Goal: Transaction & Acquisition: Purchase product/service

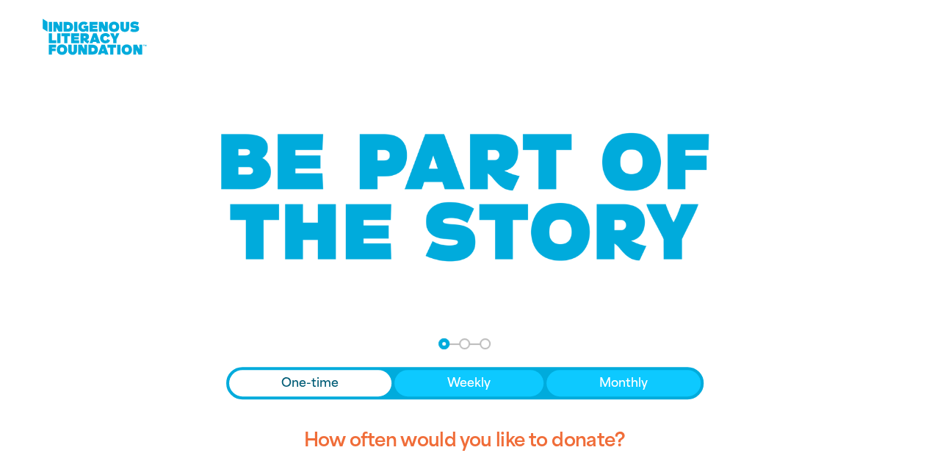
click at [300, 382] on span "One-time" at bounding box center [309, 383] width 57 height 18
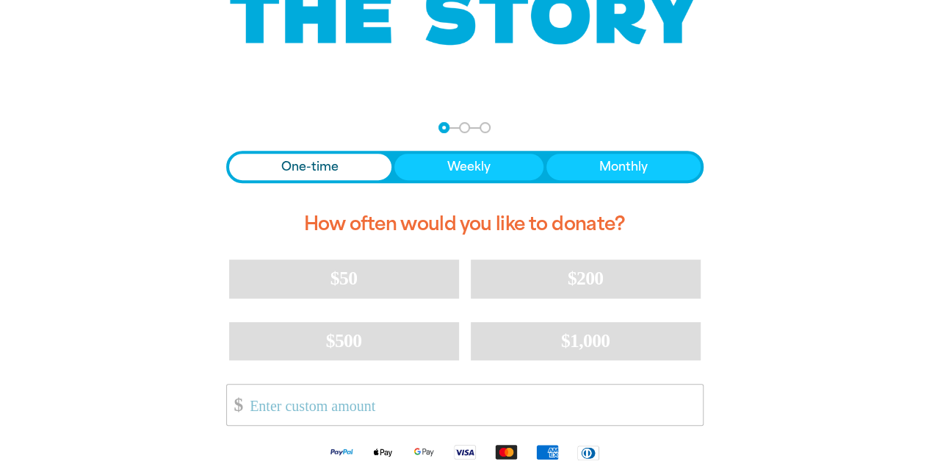
scroll to position [220, 0]
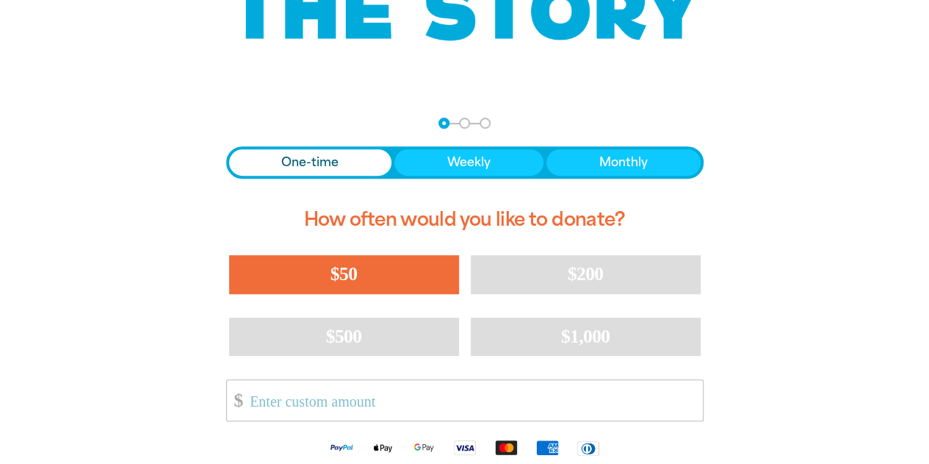
click at [345, 273] on span "$50" at bounding box center [344, 273] width 26 height 21
select select "AU"
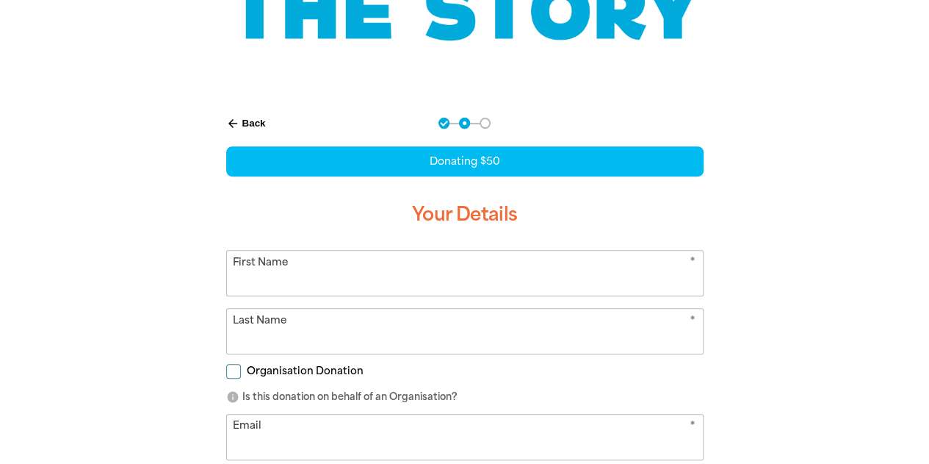
scroll to position [281, 0]
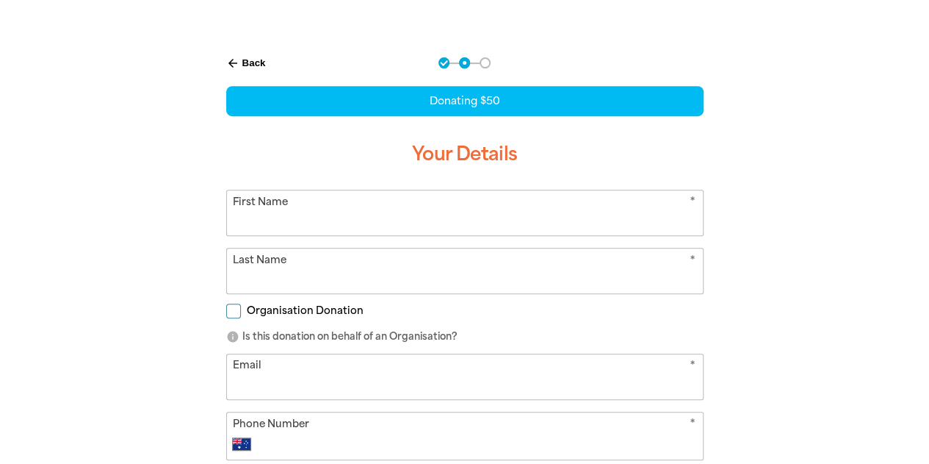
click at [251, 212] on input "First Name" at bounding box center [465, 212] width 476 height 45
type input "Lidija"
click at [237, 268] on input "Last Name" at bounding box center [465, 270] width 476 height 45
type input "Berberu"
click at [672, 320] on div "Organisation Donation" at bounding box center [465, 314] width 478 height 16
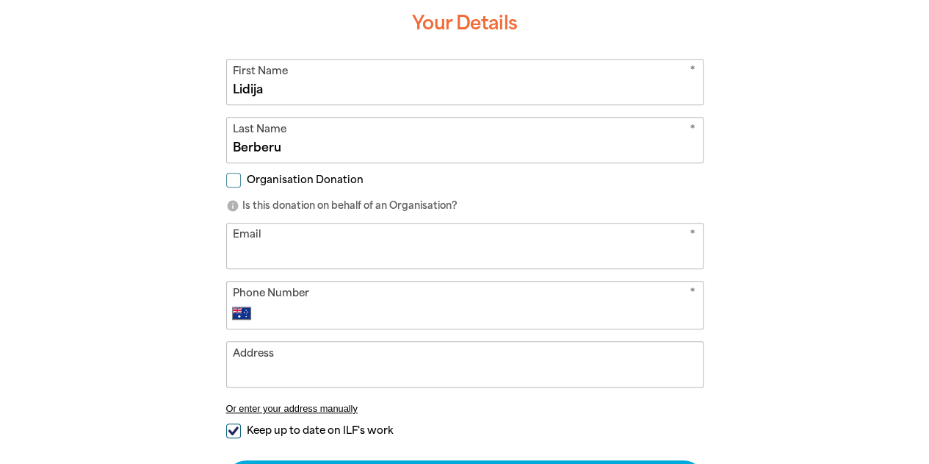
scroll to position [354, 0]
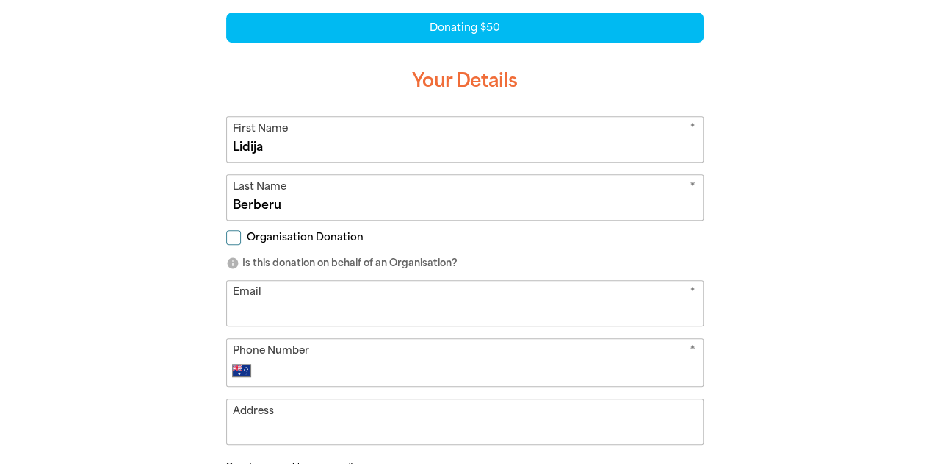
click at [237, 306] on input "Email" at bounding box center [465, 303] width 476 height 45
type input "[EMAIL_ADDRESS][DOMAIN_NAME]"
click at [295, 362] on input "Phone Number" at bounding box center [479, 371] width 434 height 18
click at [691, 345] on icon "*" at bounding box center [693, 351] width 6 height 18
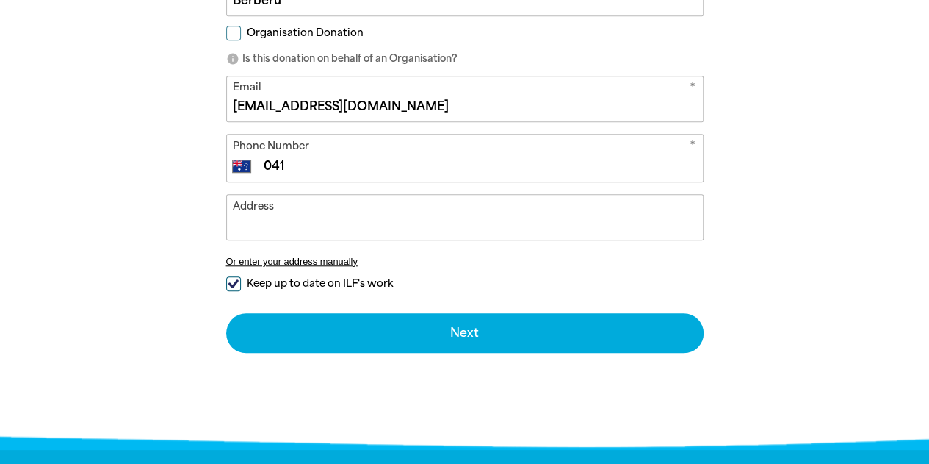
scroll to position [501, 0]
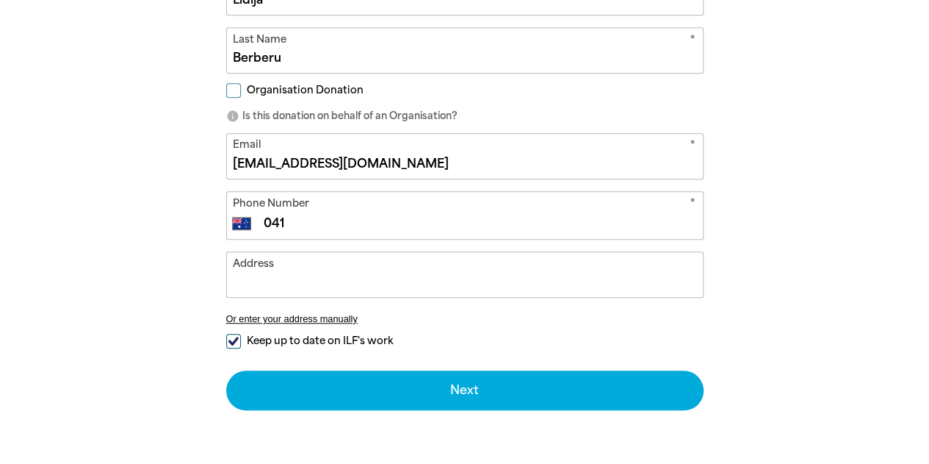
click at [289, 224] on input "041" at bounding box center [479, 224] width 434 height 18
type input "0411 801 840"
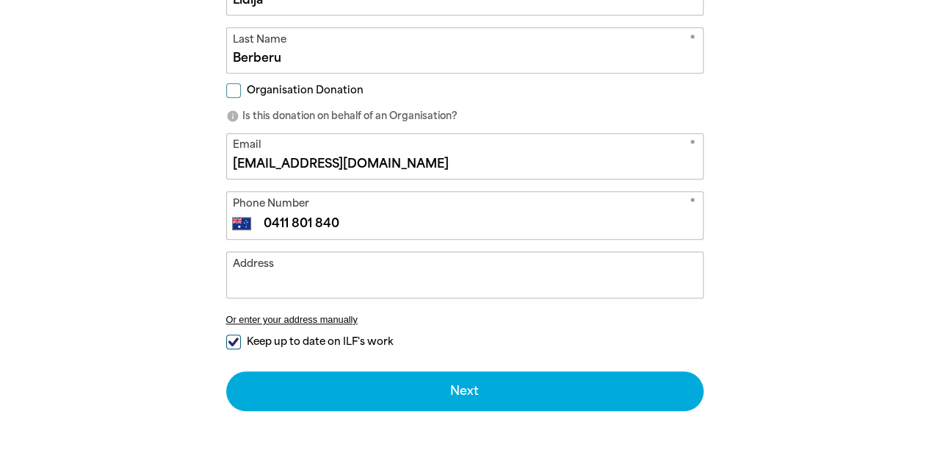
click at [259, 270] on input "Address" at bounding box center [465, 274] width 476 height 45
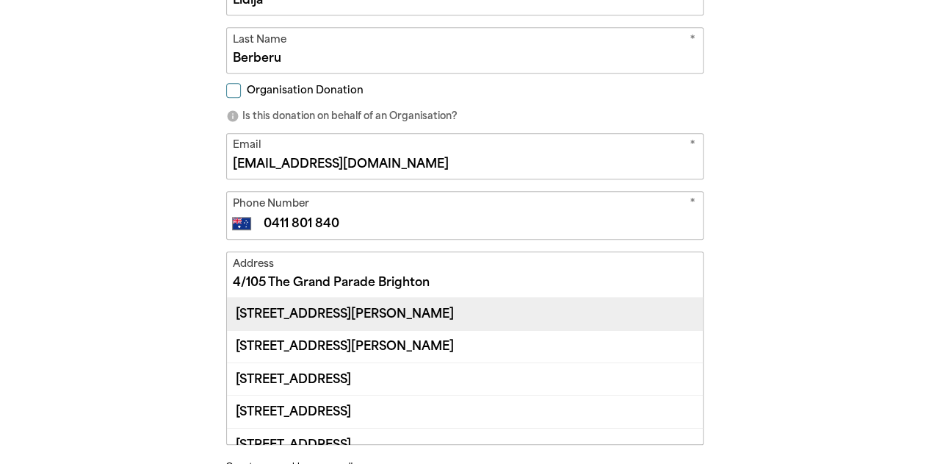
click at [341, 312] on div "[STREET_ADDRESS][PERSON_NAME]" at bounding box center [465, 314] width 476 height 32
type input "[STREET_ADDRESS][PERSON_NAME]"
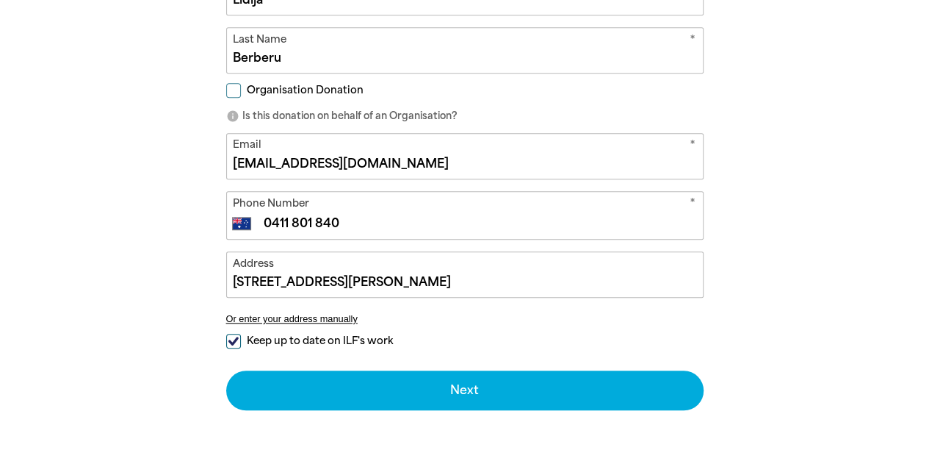
click at [233, 340] on input "Keep up to date on ILF's work" at bounding box center [233, 341] width 15 height 15
checkbox input "false"
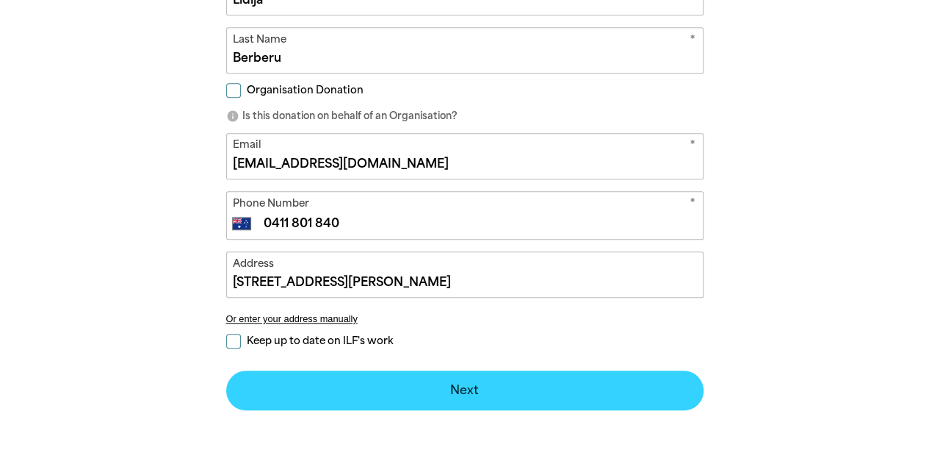
click at [466, 386] on button "Next chevron_right" at bounding box center [465, 390] width 478 height 40
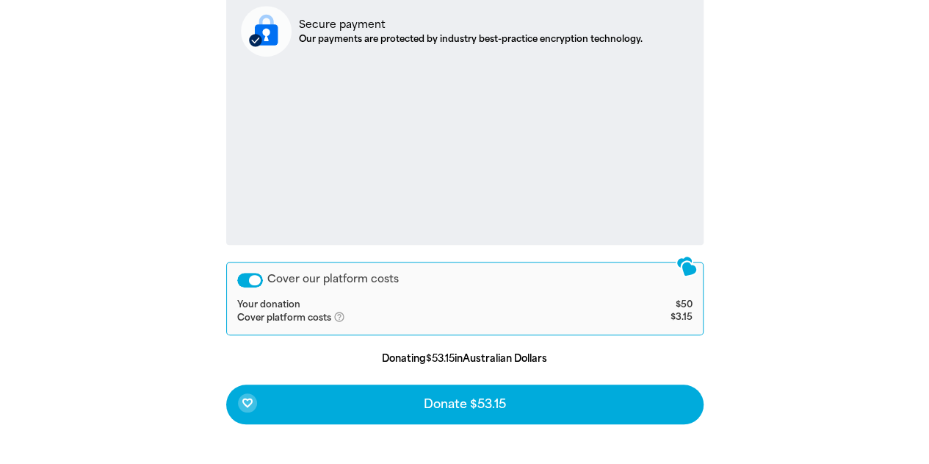
scroll to position [611, 0]
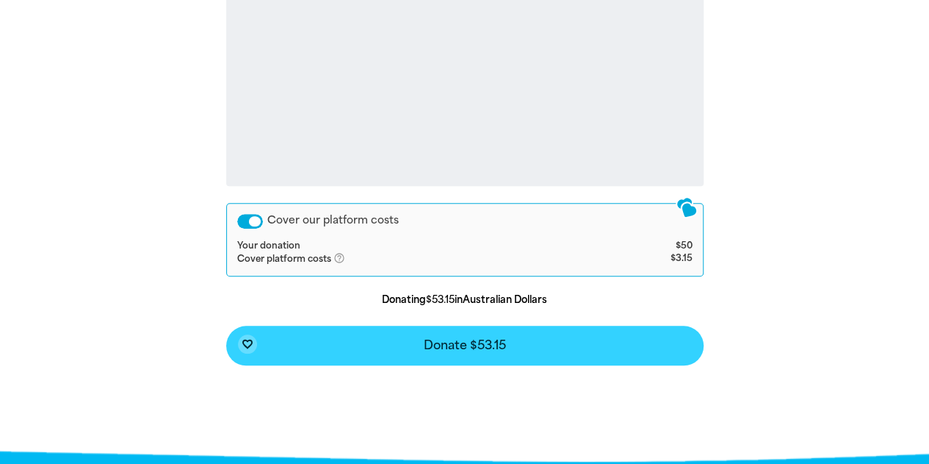
click at [468, 346] on span "Donate $53.15" at bounding box center [465, 345] width 82 height 12
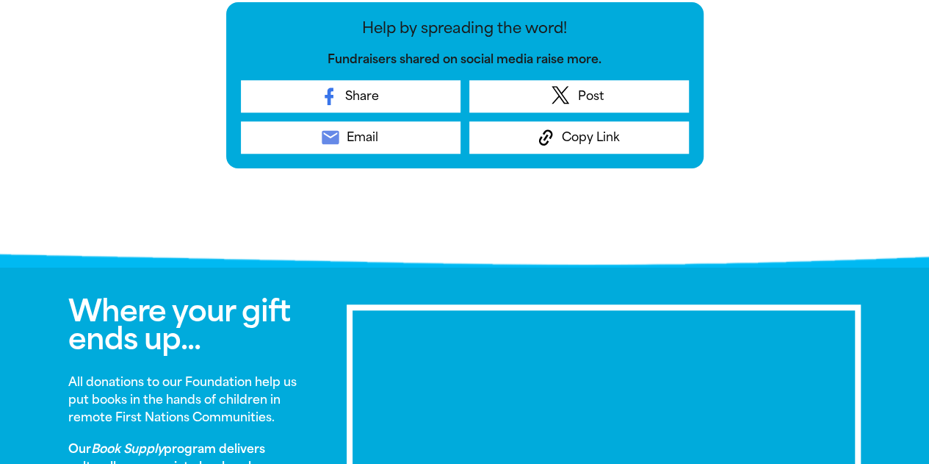
scroll to position [526, 0]
